Goal: Task Accomplishment & Management: Manage account settings

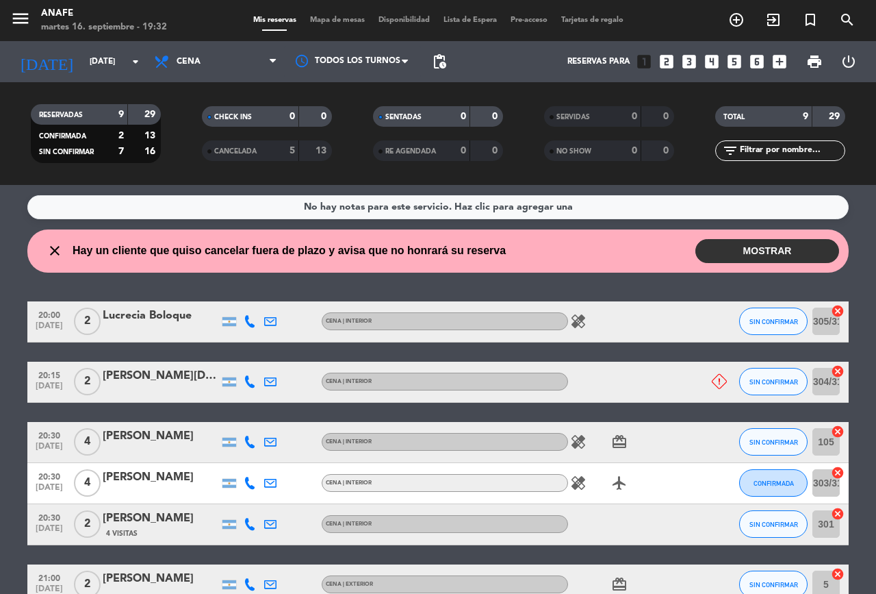
click at [748, 257] on button "MOSTRAR" at bounding box center [768, 251] width 144 height 24
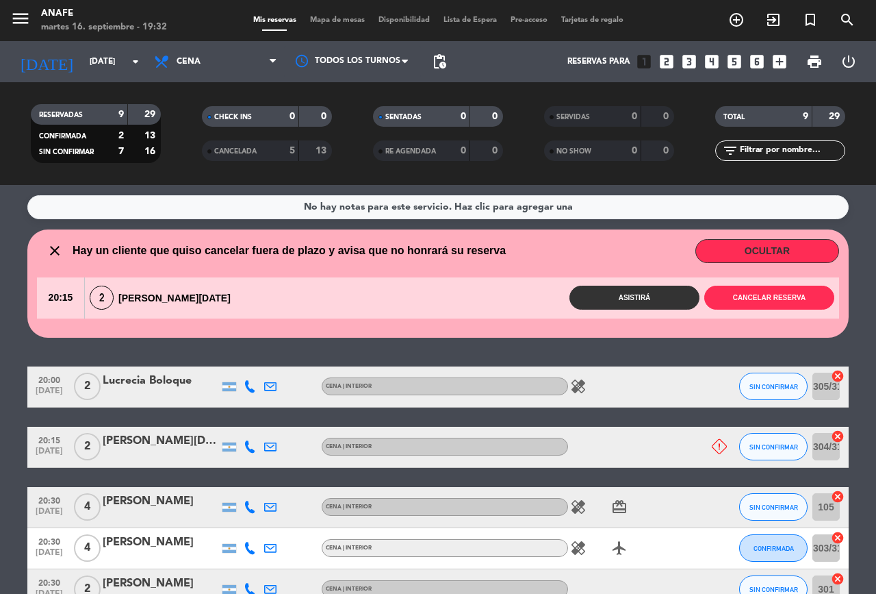
click at [728, 340] on div "No hay notas para este servicio. Haz clic para agregar una close Hay un cliente…" at bounding box center [438, 389] width 876 height 409
click at [751, 293] on button "Cancelar reserva" at bounding box center [770, 298] width 130 height 24
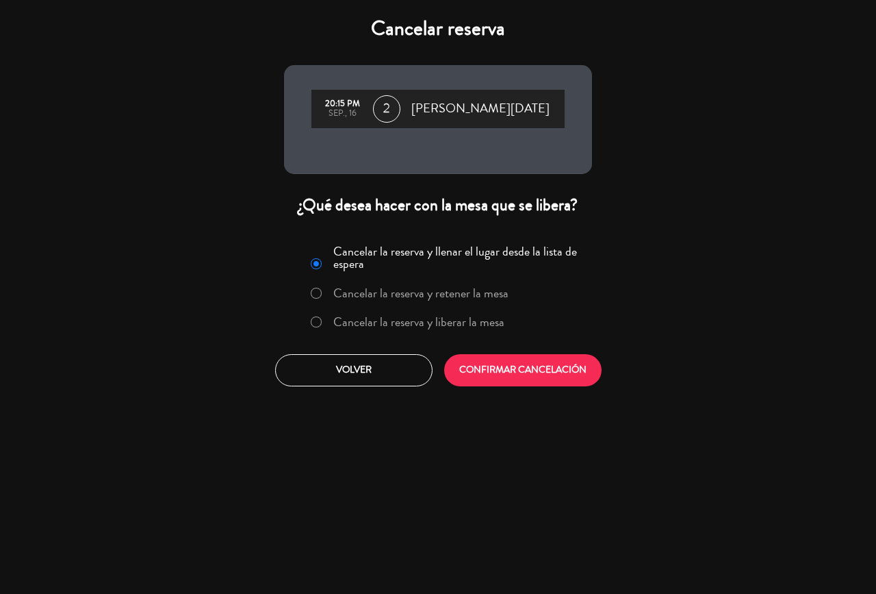
click at [553, 386] on button "CONFIRMAR CANCELACIÓN" at bounding box center [522, 370] width 157 height 32
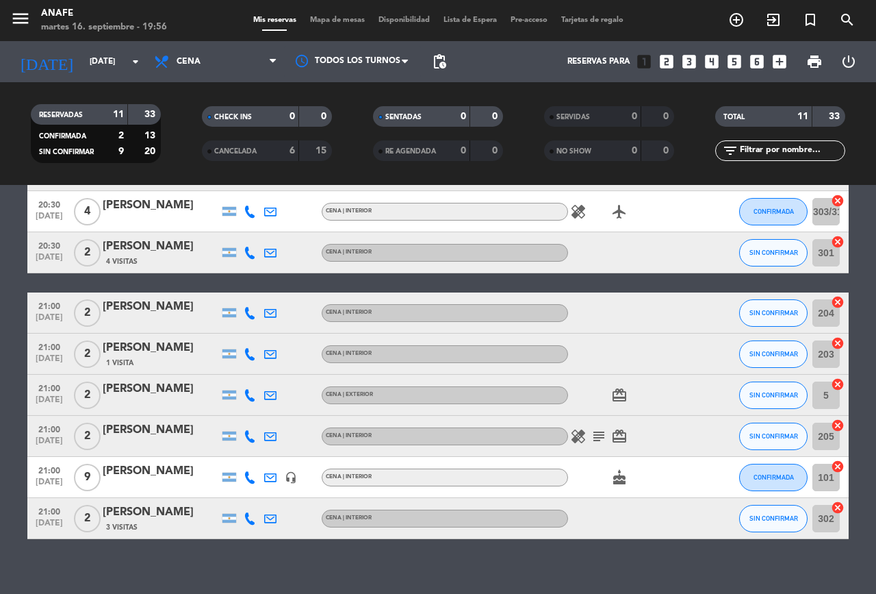
scroll to position [232, 0]
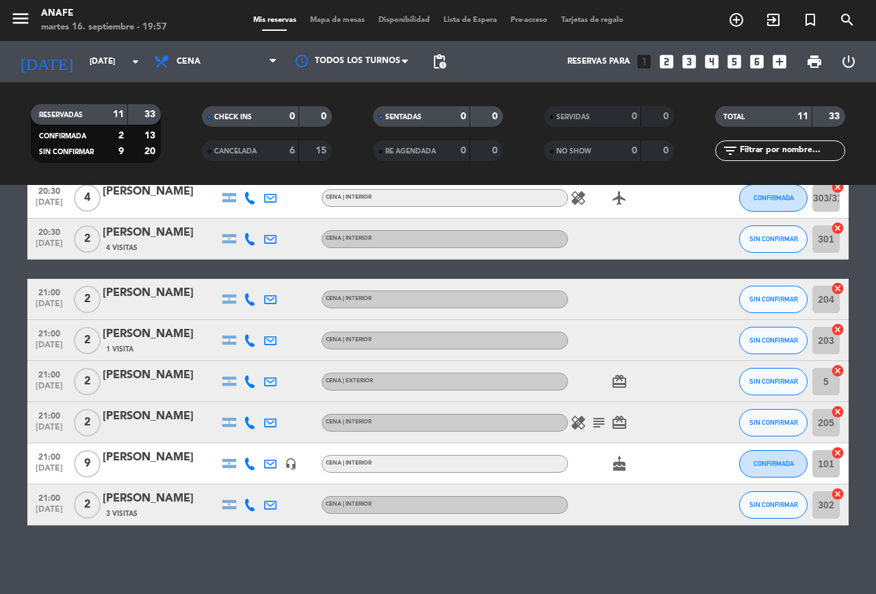
click at [599, 425] on icon "subject" at bounding box center [599, 422] width 16 height 16
click at [671, 461] on div "cake" at bounding box center [629, 463] width 123 height 40
click at [597, 428] on icon "subject" at bounding box center [599, 422] width 16 height 16
click at [671, 428] on div "healing subject Festejo por un logro!! card_giftcard" at bounding box center [629, 422] width 123 height 40
click at [586, 425] on icon "healing" at bounding box center [578, 422] width 16 height 16
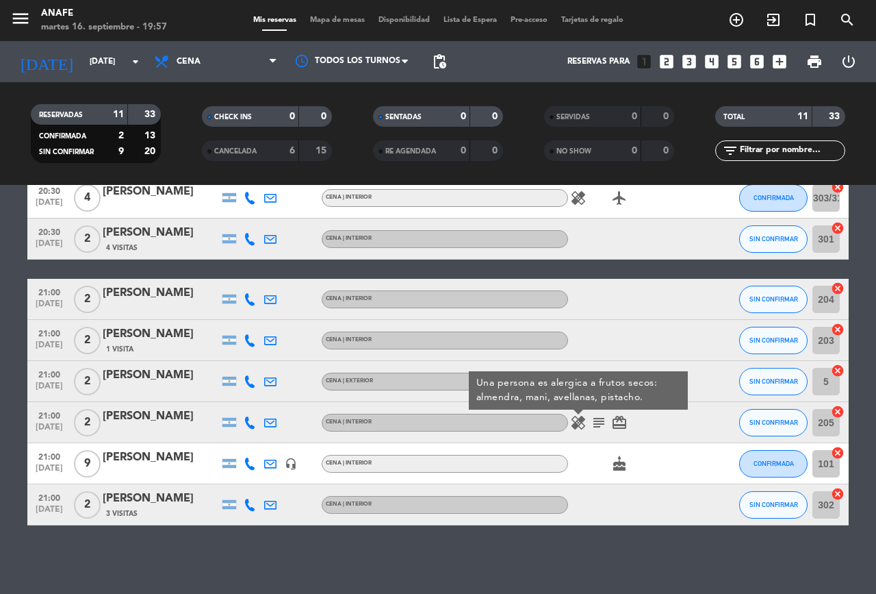
click at [620, 426] on icon "card_giftcard" at bounding box center [619, 422] width 16 height 16
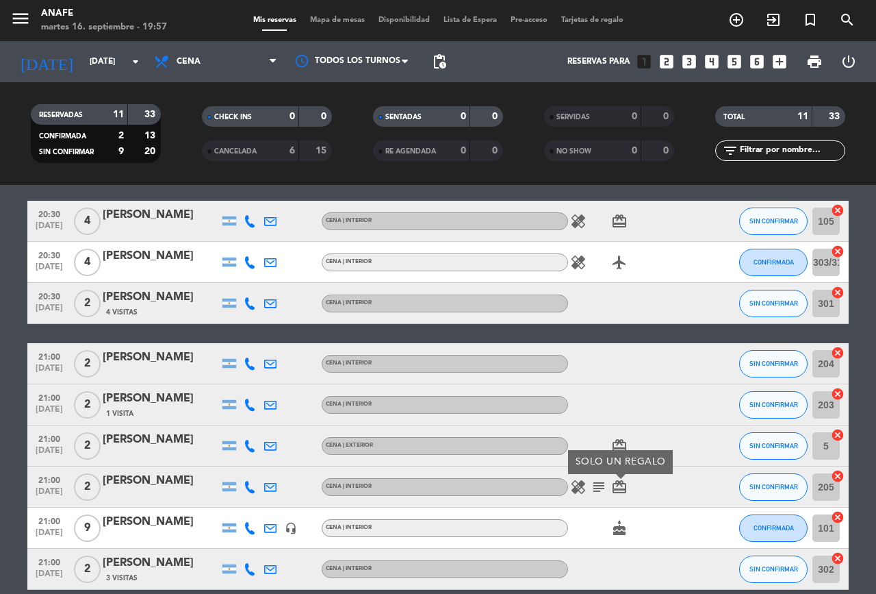
scroll to position [170, 0]
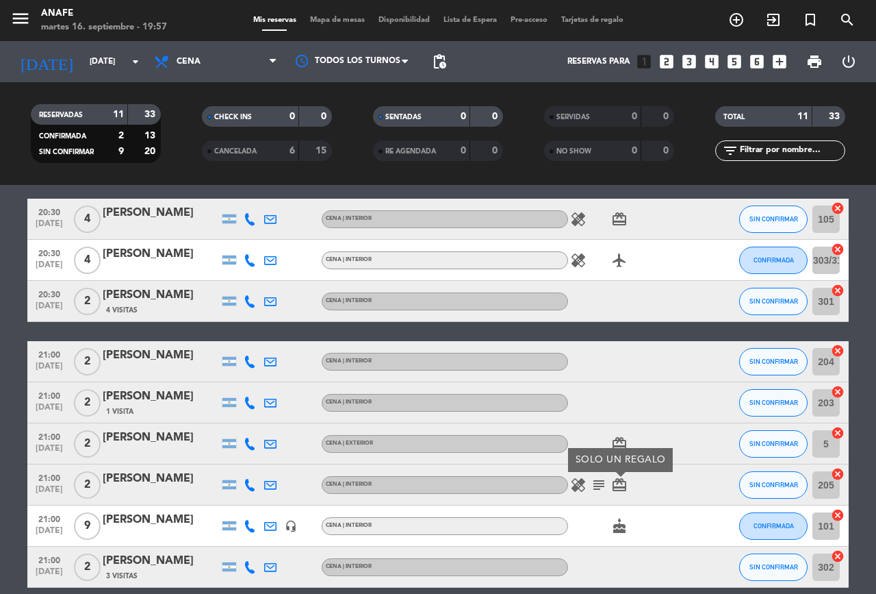
click at [588, 420] on div at bounding box center [629, 402] width 123 height 40
click at [617, 441] on icon "card_giftcard" at bounding box center [619, 443] width 16 height 16
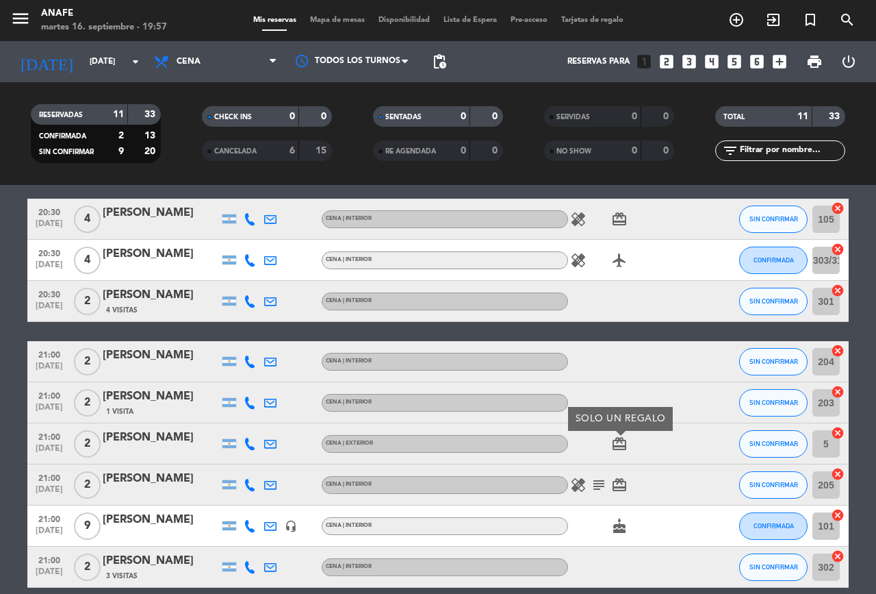
click at [667, 452] on div "card_giftcard SOLO UN REGALO" at bounding box center [629, 443] width 123 height 40
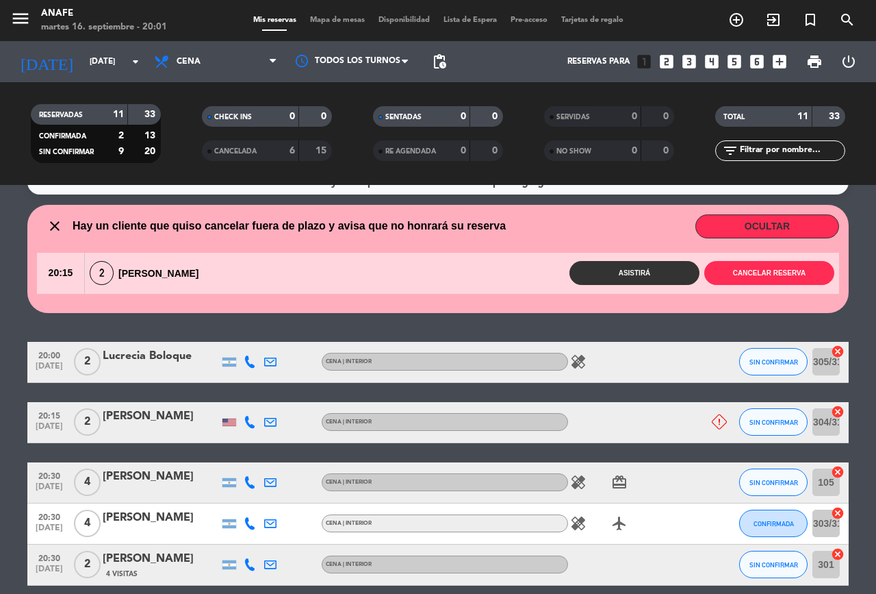
scroll to position [23, 0]
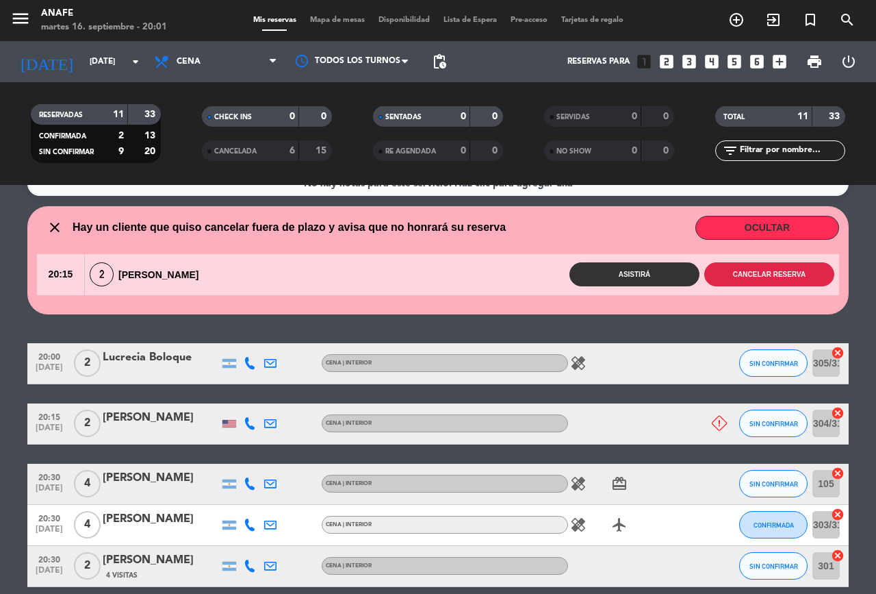
click at [779, 274] on button "Cancelar reserva" at bounding box center [770, 274] width 130 height 24
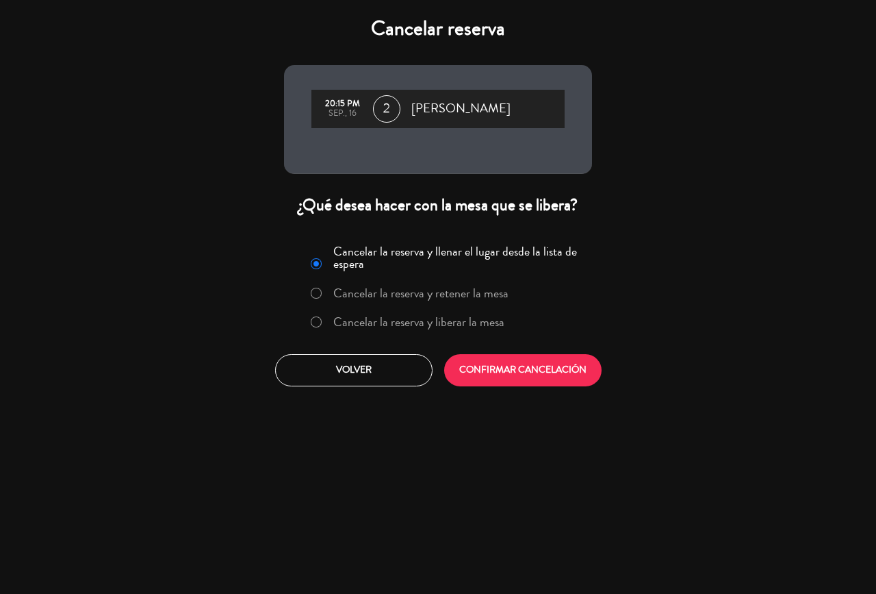
click at [586, 364] on button "CONFIRMAR CANCELACIÓN" at bounding box center [522, 370] width 157 height 32
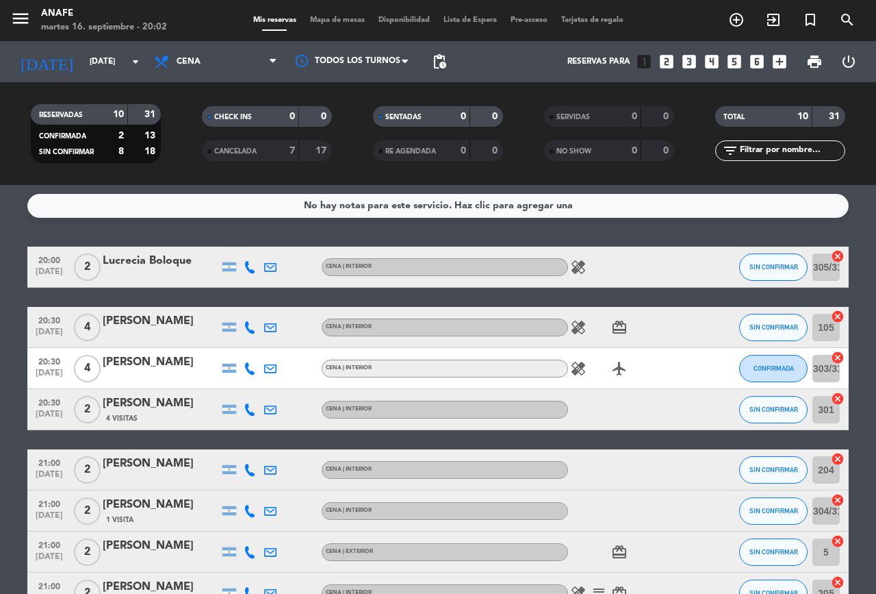
scroll to position [3, 0]
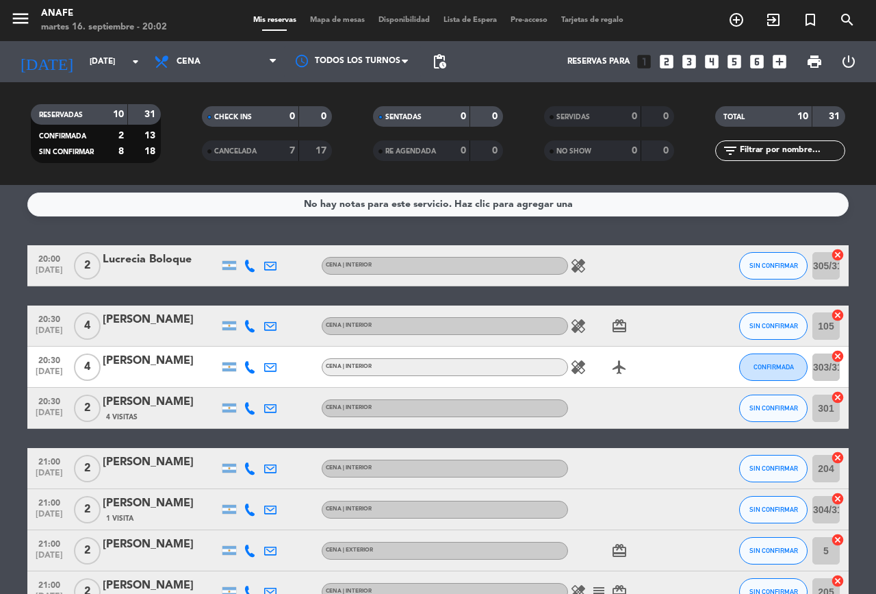
click at [585, 267] on icon "healing" at bounding box center [578, 265] width 16 height 16
click at [580, 325] on icon "healing" at bounding box center [578, 326] width 16 height 16
click at [549, 370] on div "CENA | INTERIOR" at bounding box center [445, 367] width 246 height 18
click at [555, 361] on div "CENA | INTERIOR" at bounding box center [445, 367] width 246 height 18
click at [578, 369] on icon "healing" at bounding box center [578, 367] width 16 height 16
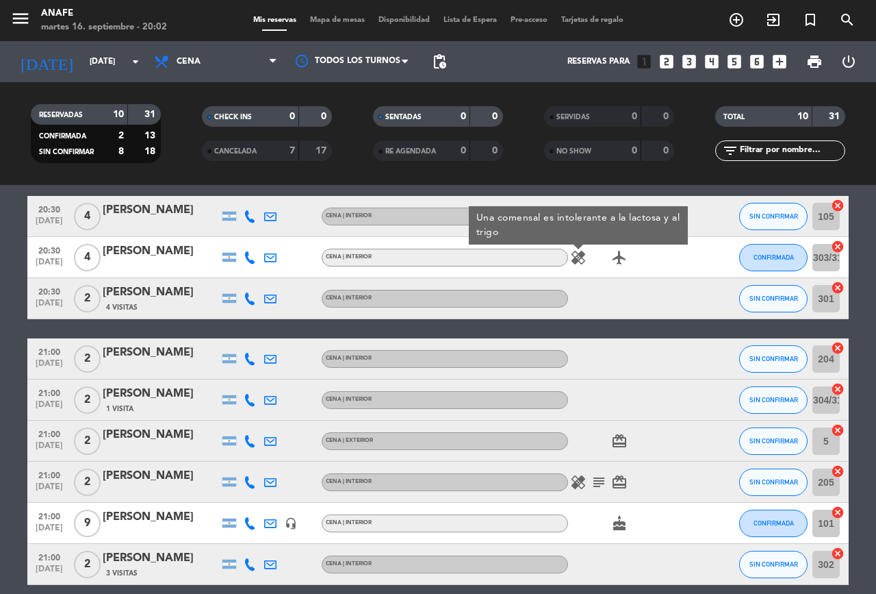
scroll to position [172, 0]
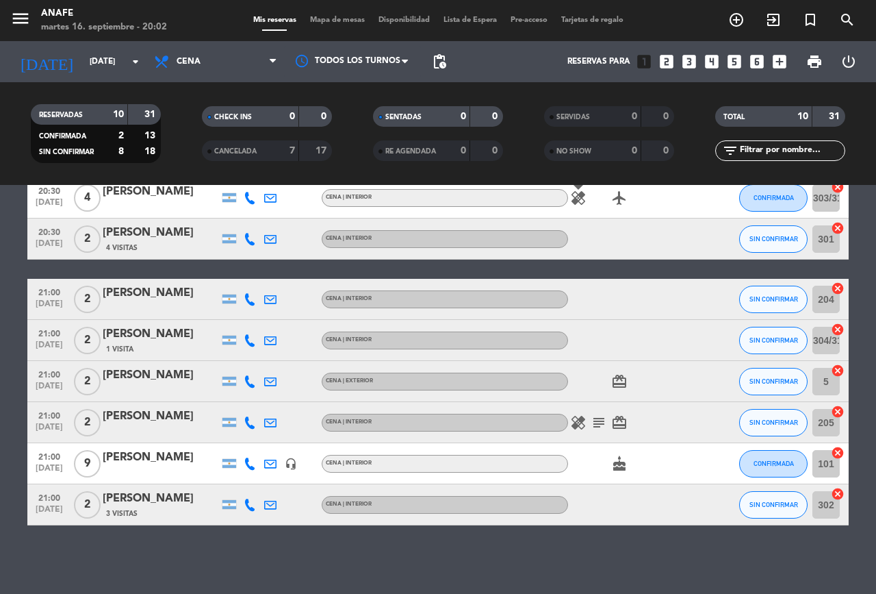
click at [575, 425] on icon "healing" at bounding box center [578, 422] width 16 height 16
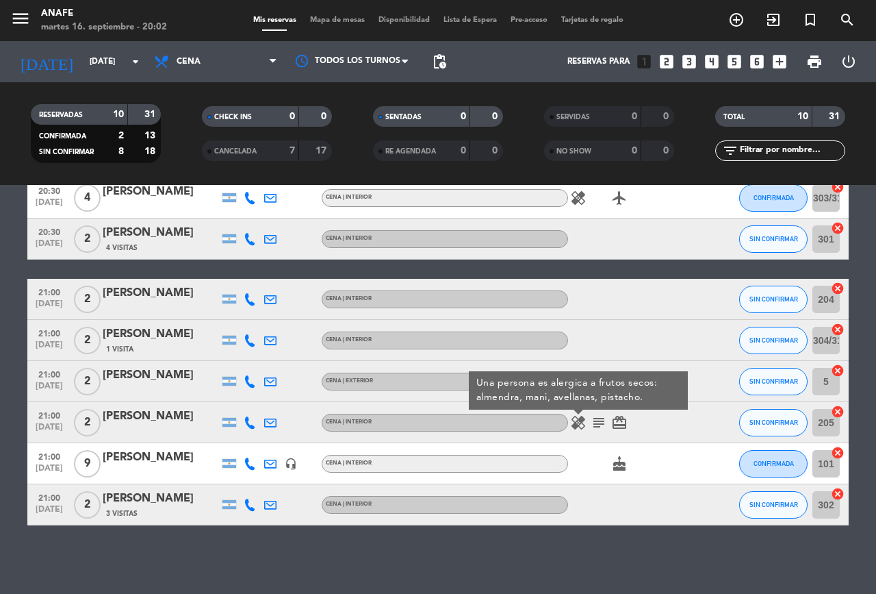
click at [605, 419] on icon "subject" at bounding box center [599, 422] width 16 height 16
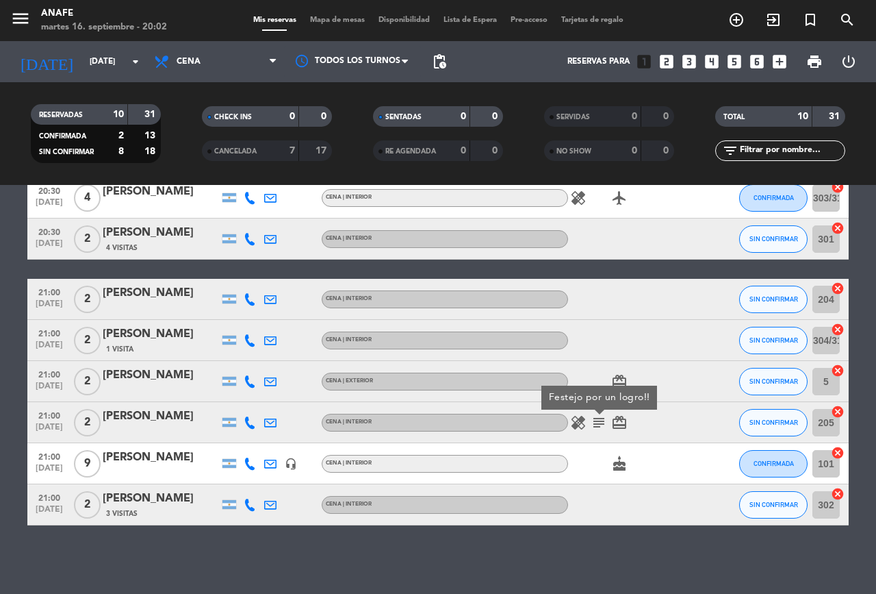
click at [592, 420] on icon "subject" at bounding box center [599, 422] width 16 height 16
click at [600, 425] on icon "subject" at bounding box center [599, 422] width 16 height 16
click at [597, 424] on icon "subject" at bounding box center [599, 422] width 16 height 16
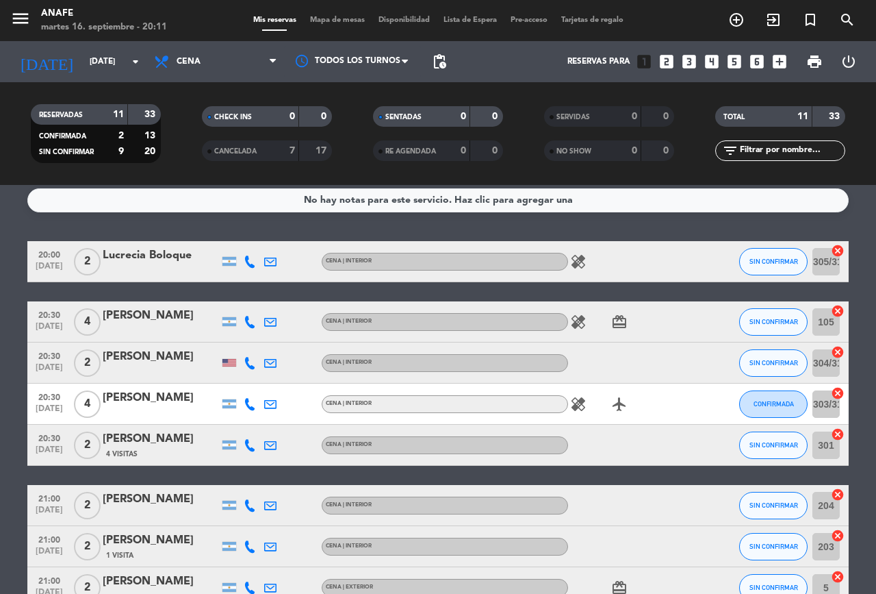
scroll to position [10, 0]
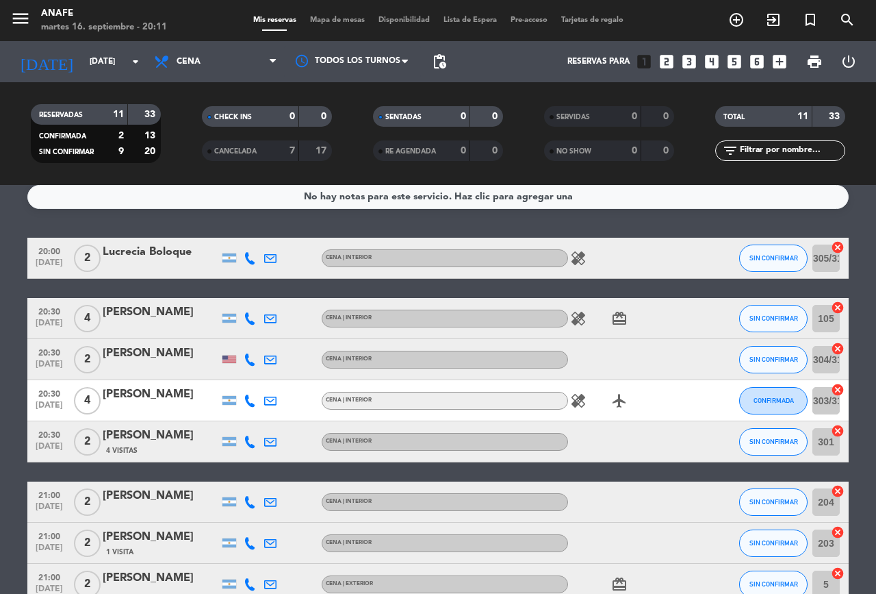
click at [582, 257] on icon "healing" at bounding box center [578, 258] width 16 height 16
click at [581, 315] on icon "healing" at bounding box center [578, 318] width 16 height 16
click at [579, 314] on icon "healing" at bounding box center [578, 318] width 16 height 16
click at [564, 407] on div "CENA | INTERIOR" at bounding box center [445, 401] width 246 height 18
click at [579, 404] on icon "healing" at bounding box center [578, 400] width 16 height 16
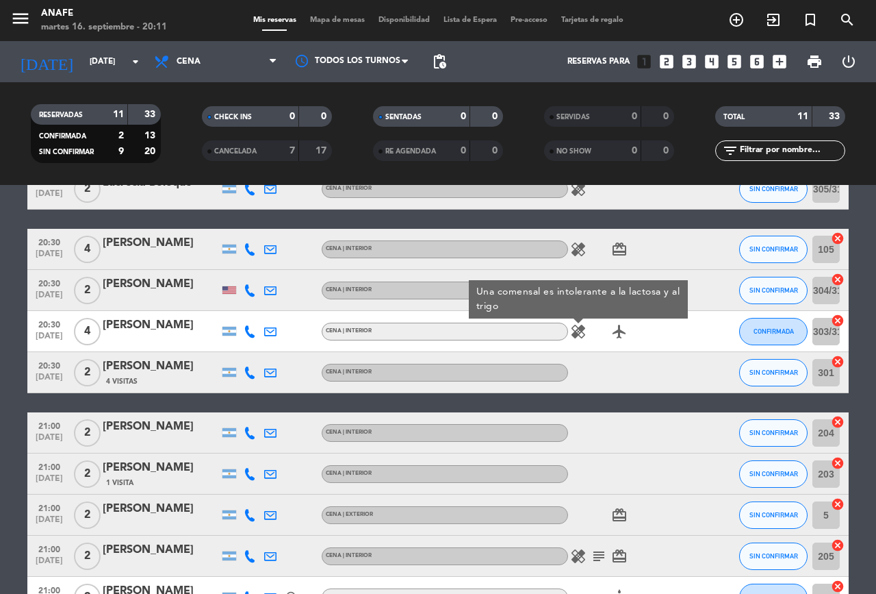
scroll to position [75, 0]
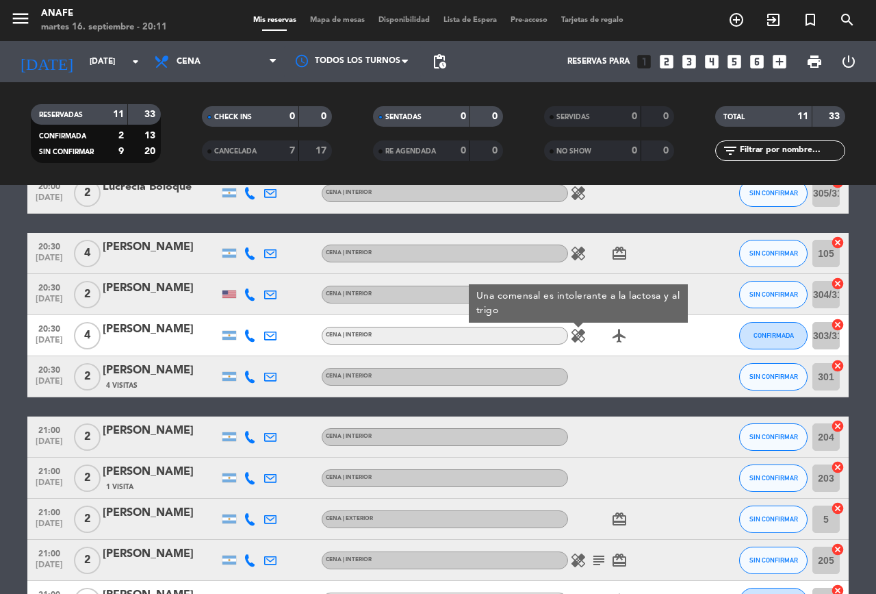
click at [625, 511] on icon "card_giftcard" at bounding box center [619, 519] width 16 height 16
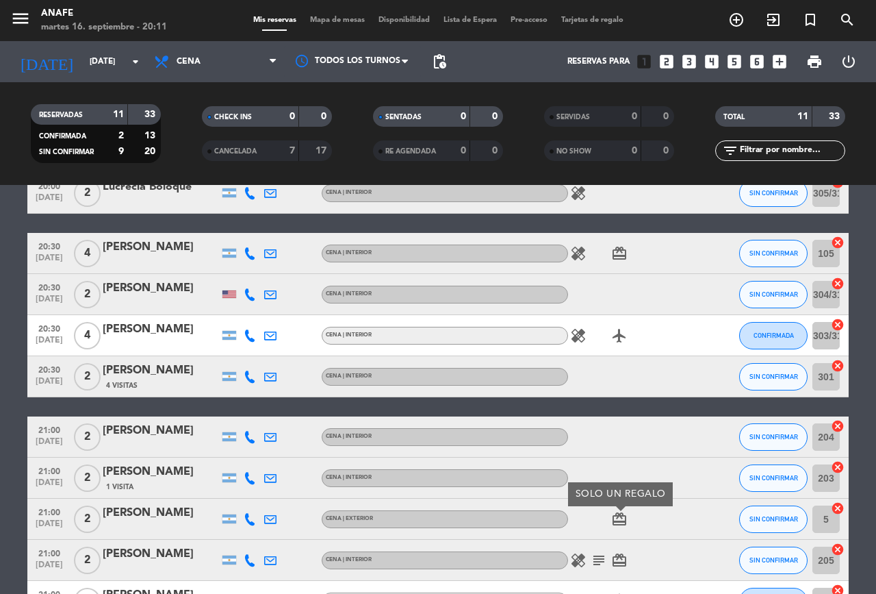
click at [614, 514] on icon "card_giftcard" at bounding box center [619, 519] width 16 height 16
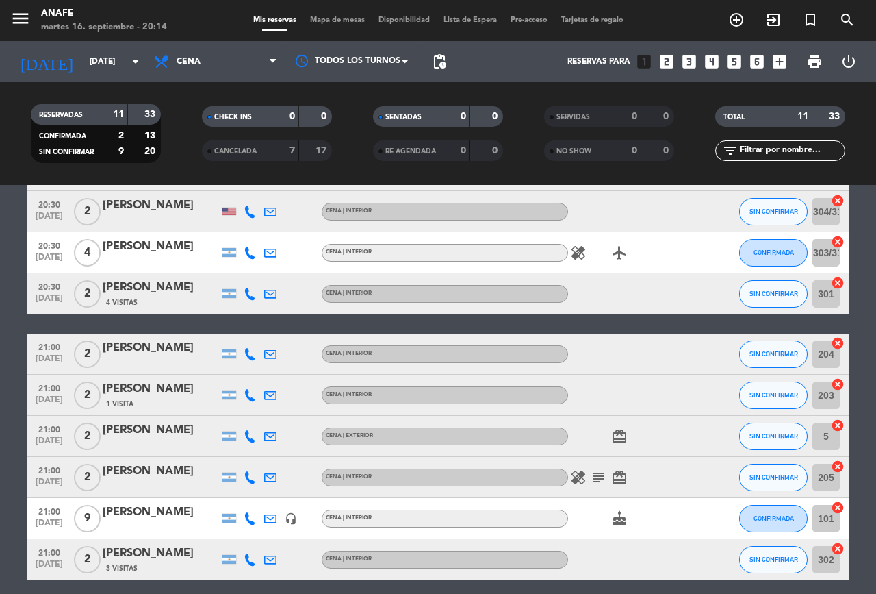
scroll to position [160, 0]
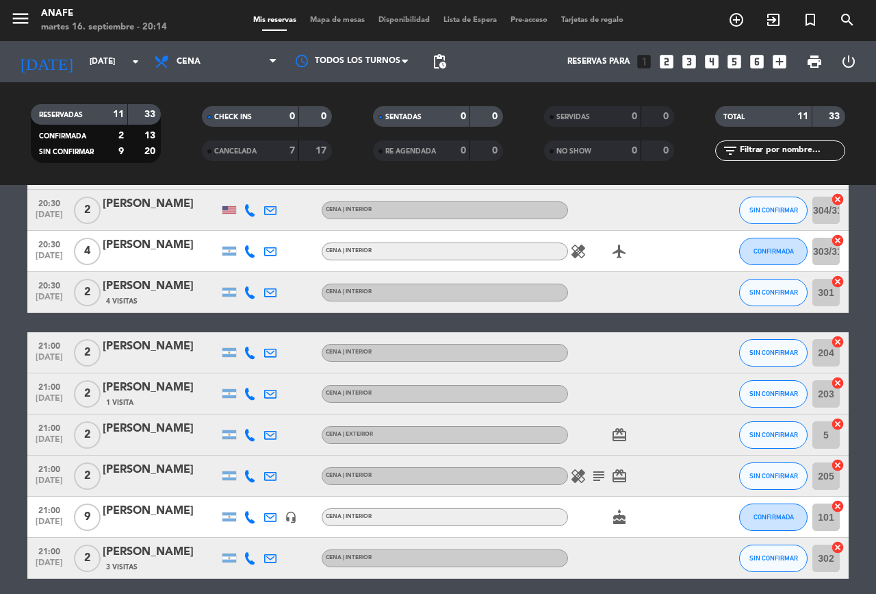
click at [136, 390] on div "[PERSON_NAME]" at bounding box center [161, 388] width 116 height 18
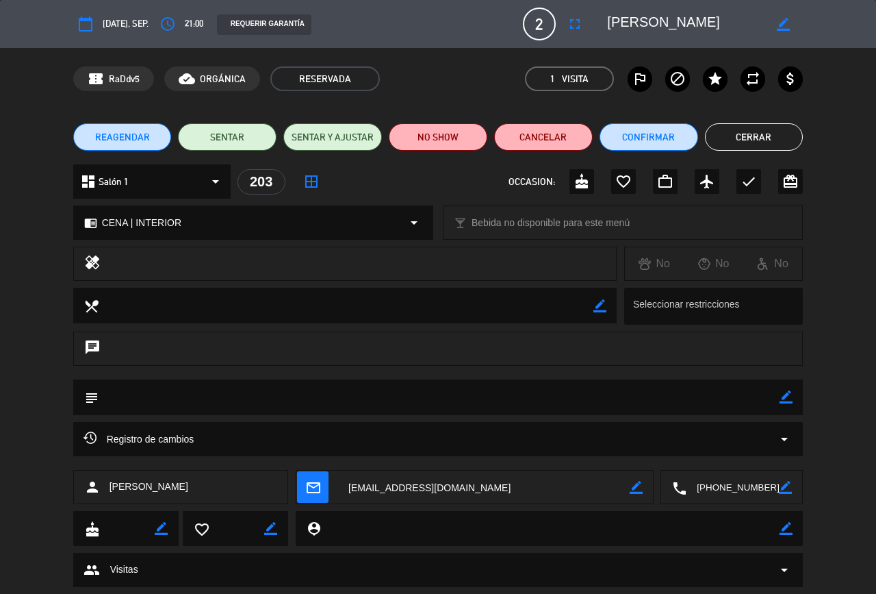
click at [203, 16] on span "21:00" at bounding box center [194, 23] width 18 height 15
click at [176, 25] on icon "access_time" at bounding box center [168, 24] width 16 height 16
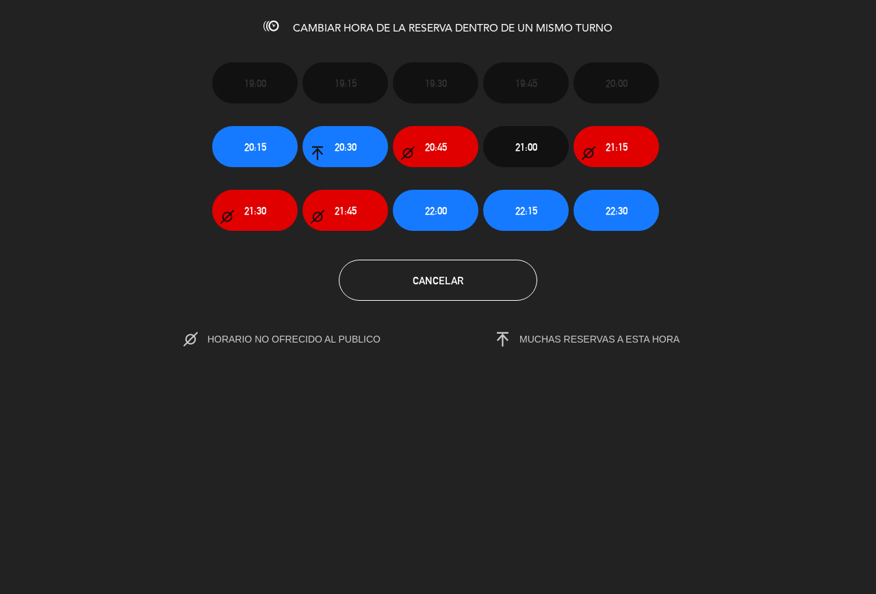
click at [282, 216] on button "21:30" at bounding box center [255, 210] width 86 height 41
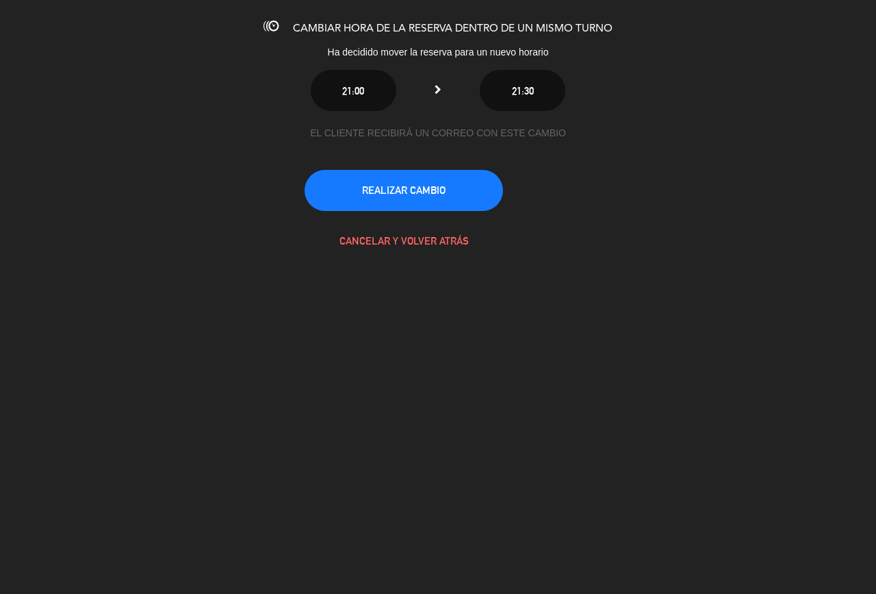
click at [434, 203] on button "REALIZAR CAMBIO" at bounding box center [404, 190] width 199 height 41
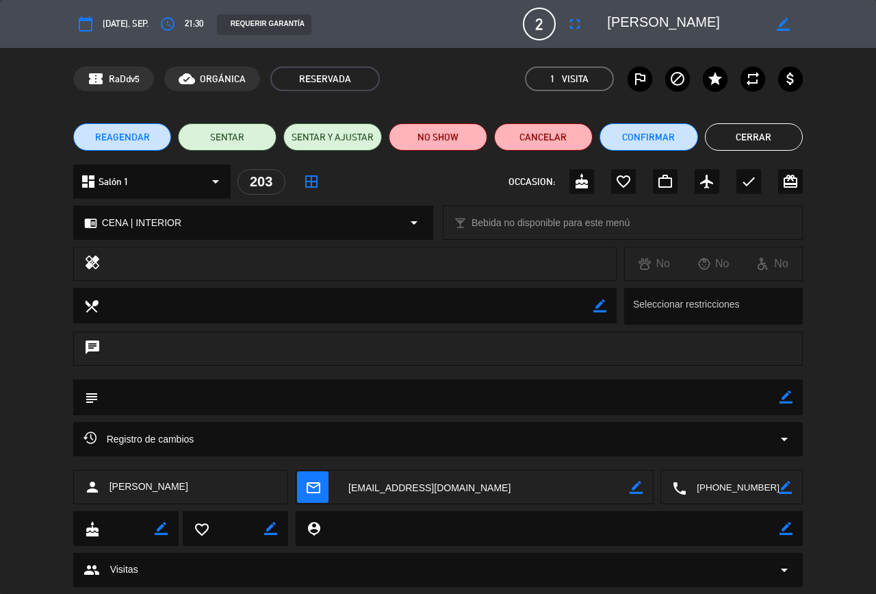
click at [743, 135] on button "Cerrar" at bounding box center [754, 136] width 99 height 27
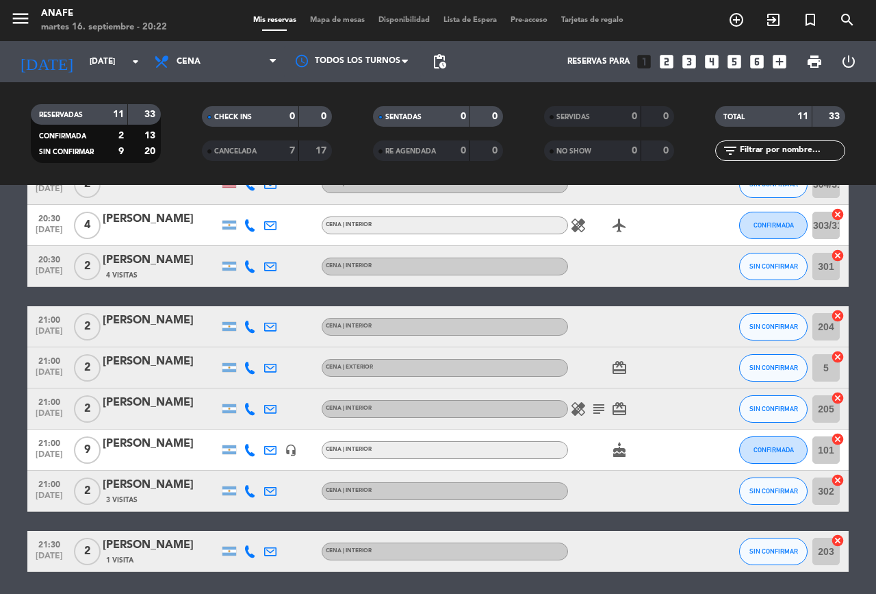
scroll to position [232, 0]
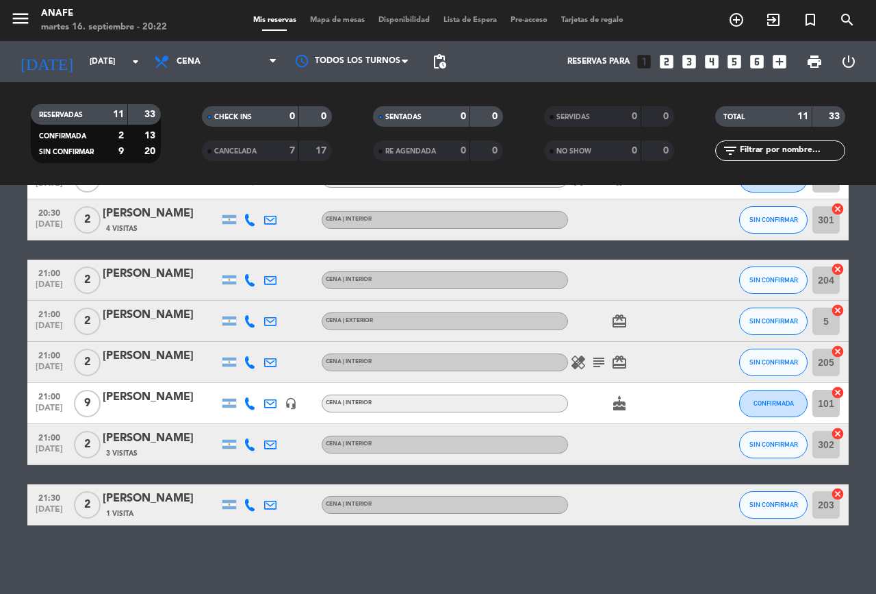
click at [611, 369] on icon "card_giftcard" at bounding box center [619, 362] width 16 height 16
click at [595, 369] on icon "subject" at bounding box center [599, 362] width 16 height 16
click at [583, 367] on icon "healing" at bounding box center [578, 362] width 16 height 16
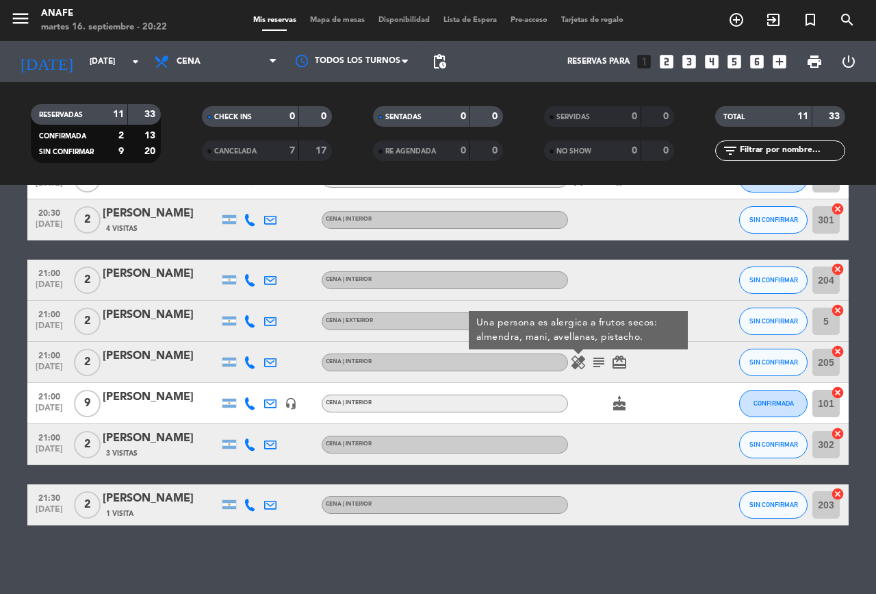
click at [659, 405] on div "cake" at bounding box center [629, 403] width 123 height 40
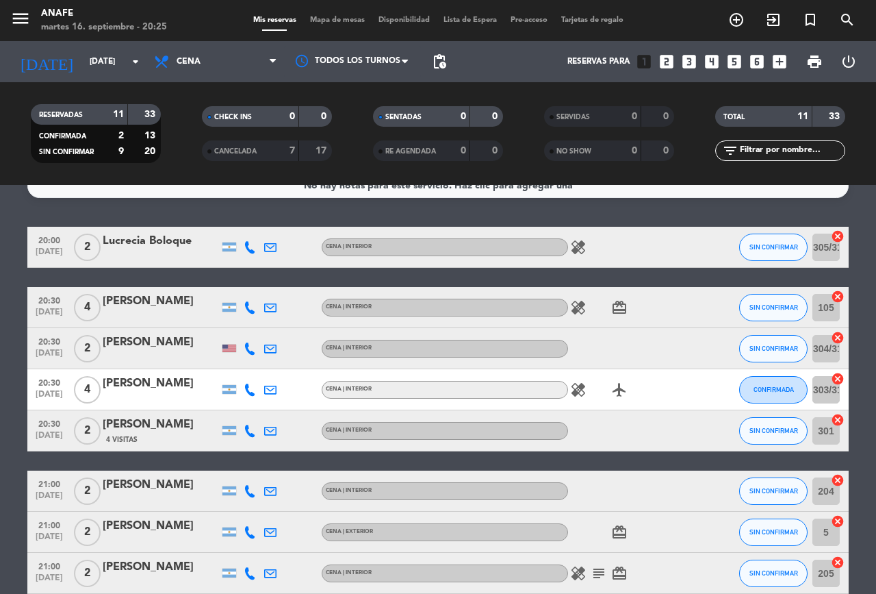
scroll to position [0, 0]
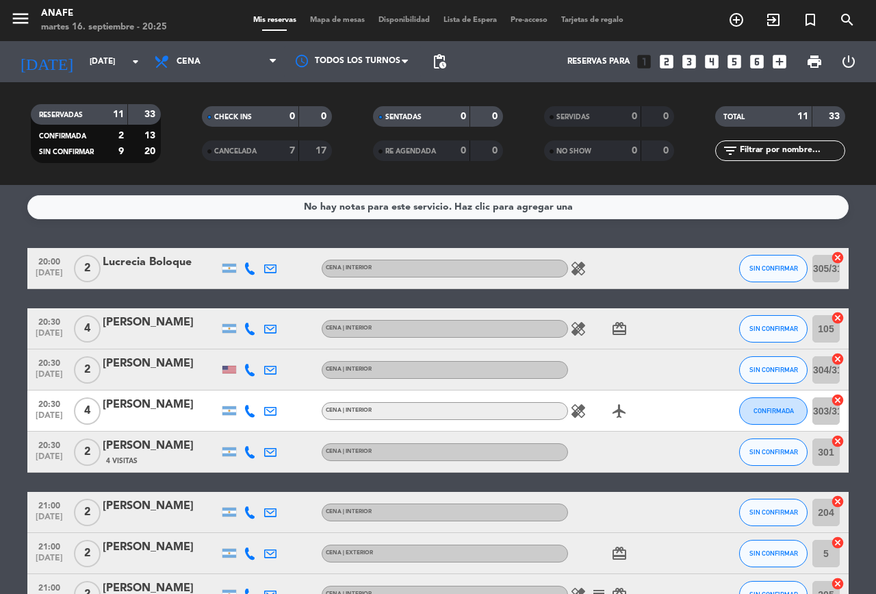
click at [0, 268] on bookings-row "20:00 [DATE] 2 Lucrecia Boloque CENA | INTERIOR healing SIN CONFIRMAR 305/315 c…" at bounding box center [438, 502] width 876 height 509
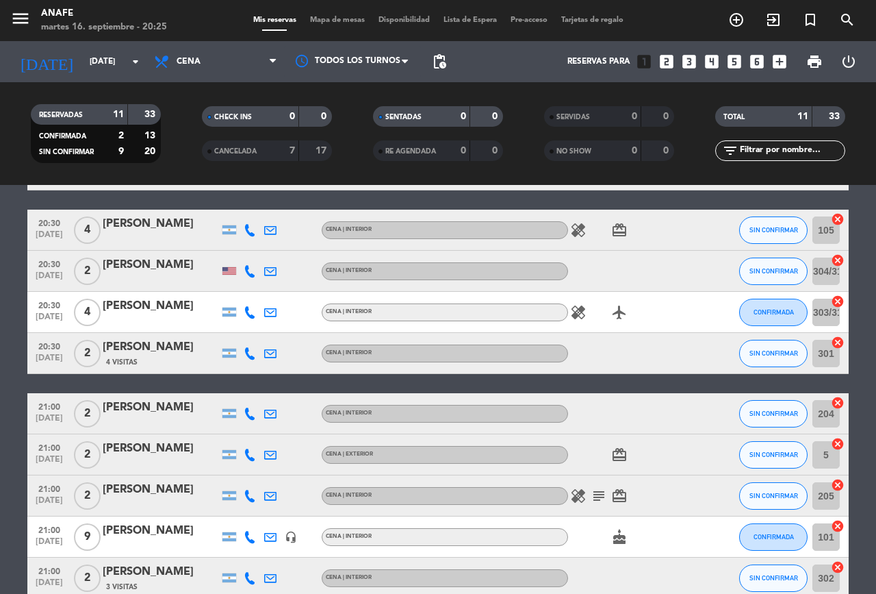
scroll to position [81, 0]
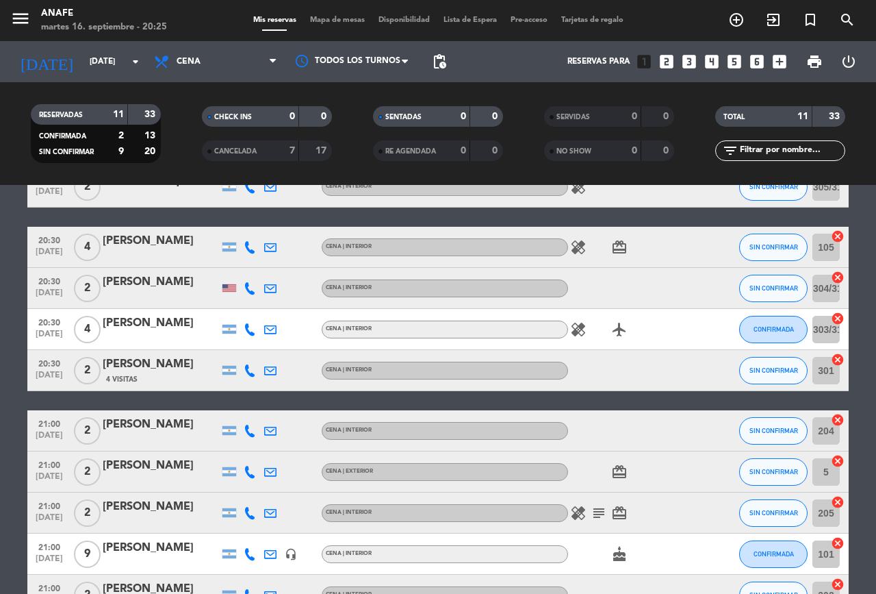
click at [0, 270] on bookings-row "20:00 [DATE] 2 Lucrecia Boloque CENA | INTERIOR healing SIN CONFIRMAR 305/315 c…" at bounding box center [438, 420] width 876 height 509
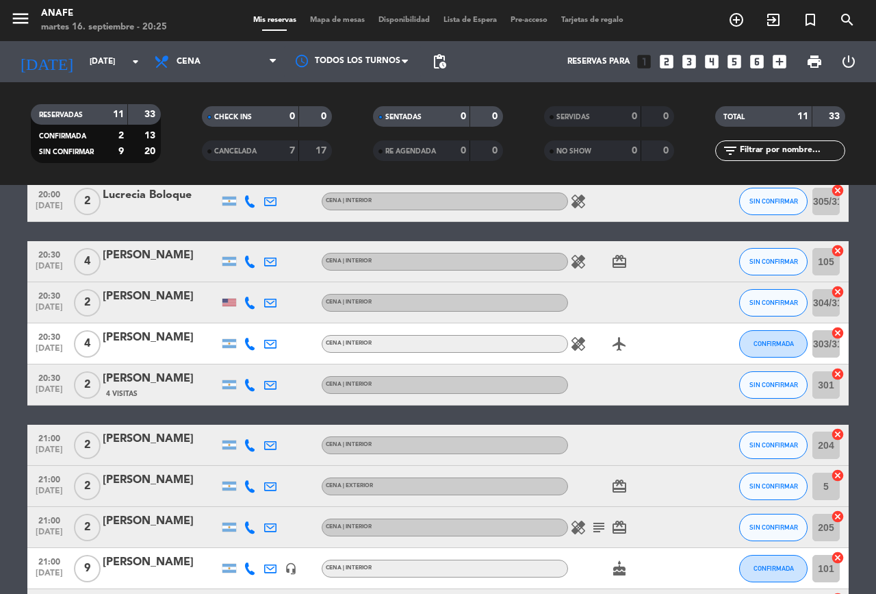
scroll to position [0, 0]
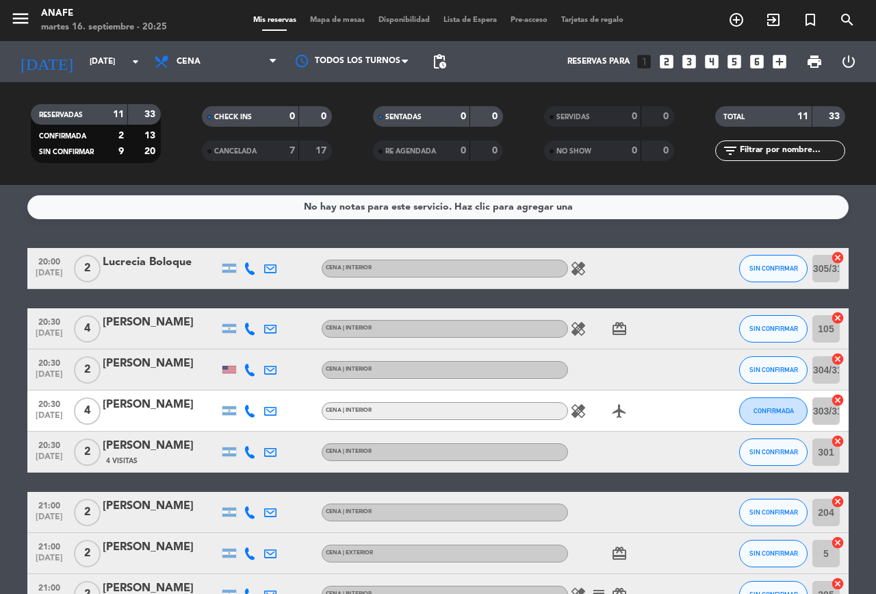
click at [229, 369] on div at bounding box center [230, 370] width 14 height 8
click at [177, 367] on div "[PERSON_NAME]" at bounding box center [161, 364] width 116 height 18
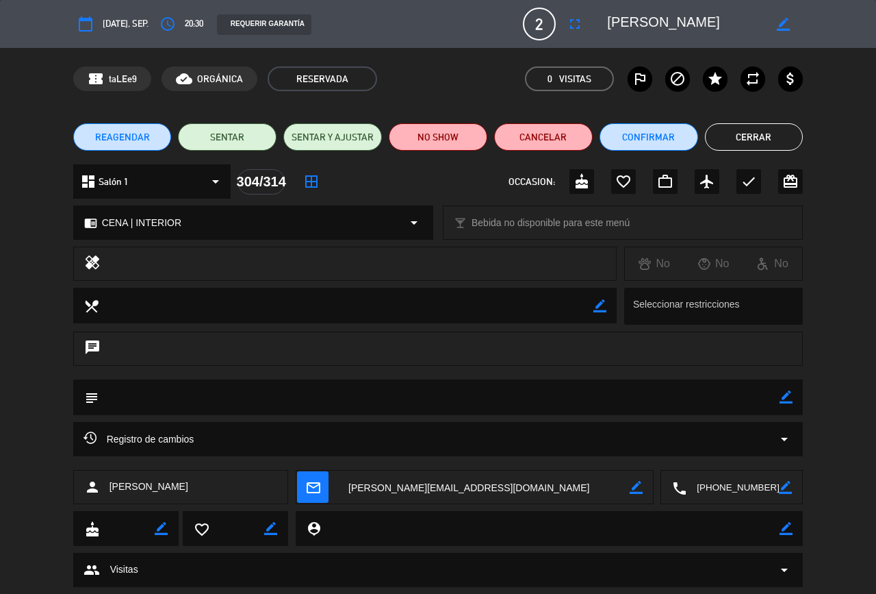
type input "[EMAIL_ADDRESS][DOMAIN_NAME]"
click at [766, 131] on button "Cerrar" at bounding box center [754, 136] width 99 height 27
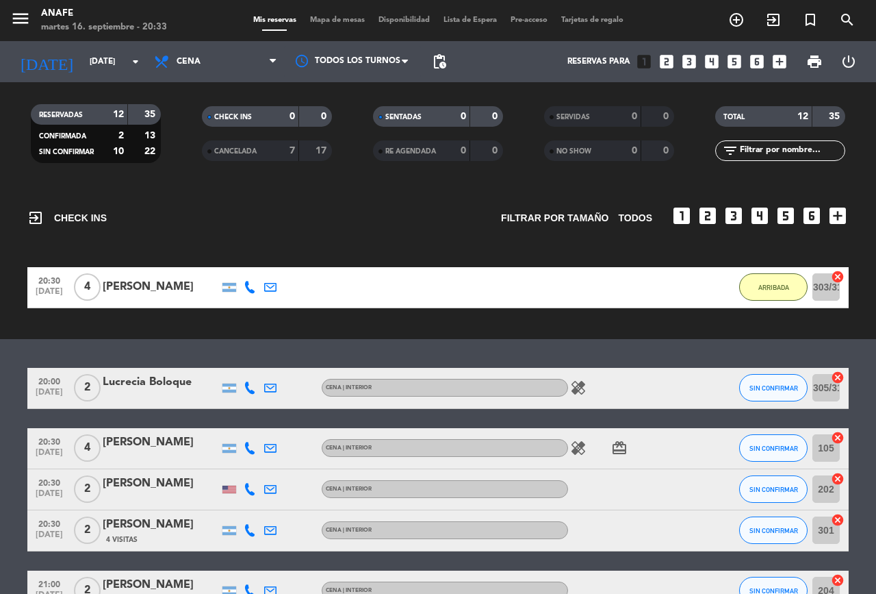
scroll to position [63, 0]
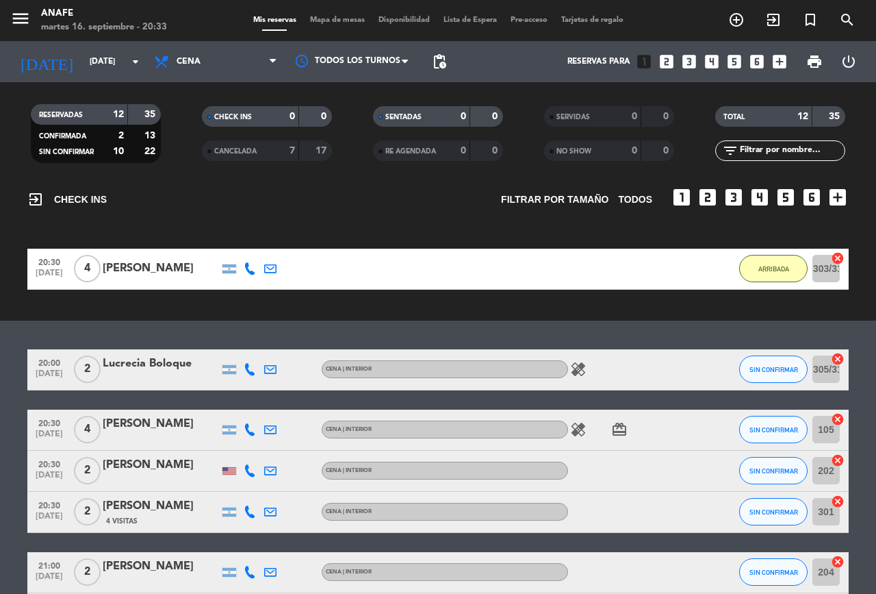
click at [784, 369] on span "SIN CONFIRMAR" at bounding box center [774, 370] width 49 height 8
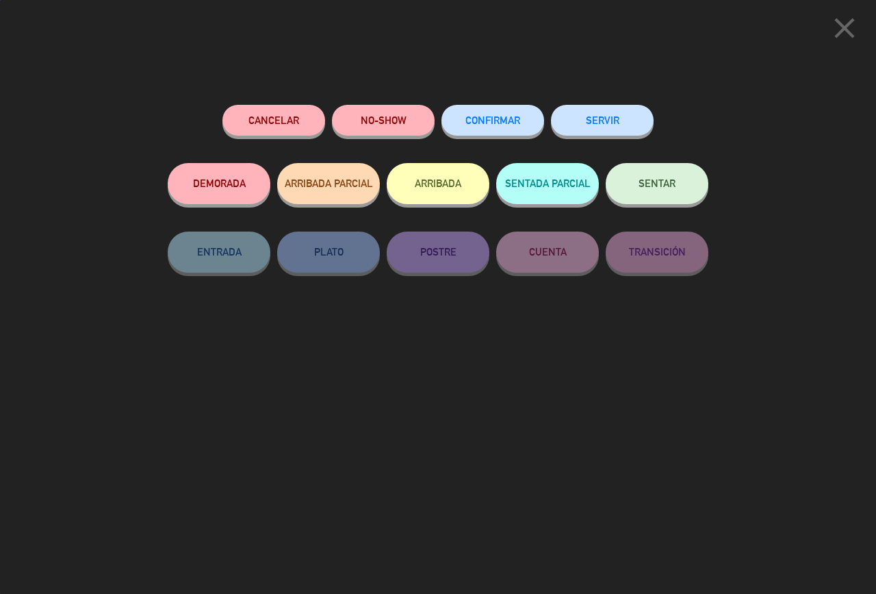
click at [280, 118] on button "Cancelar" at bounding box center [274, 120] width 103 height 31
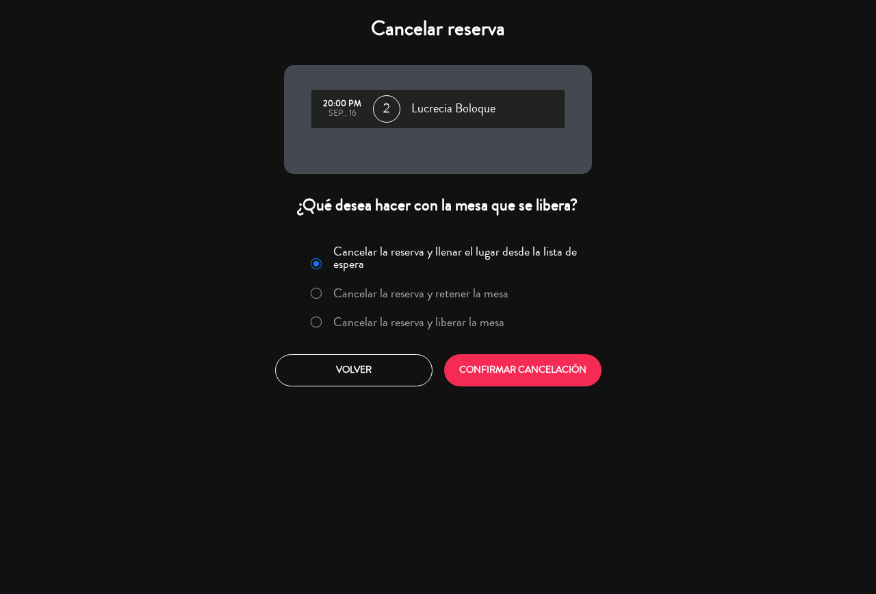
click at [518, 363] on button "CONFIRMAR CANCELACIÓN" at bounding box center [522, 370] width 157 height 32
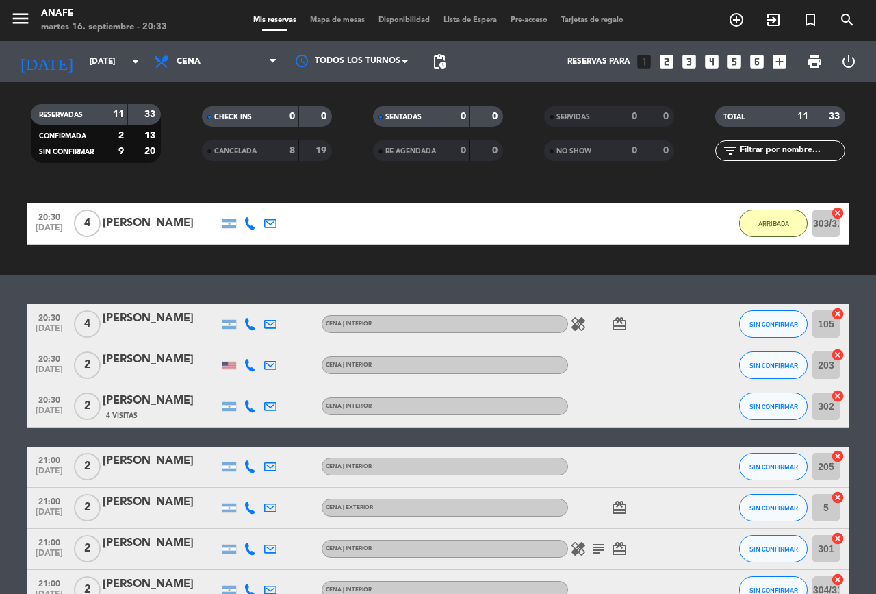
scroll to position [125, 0]
